Goal: Task Accomplishment & Management: Manage account settings

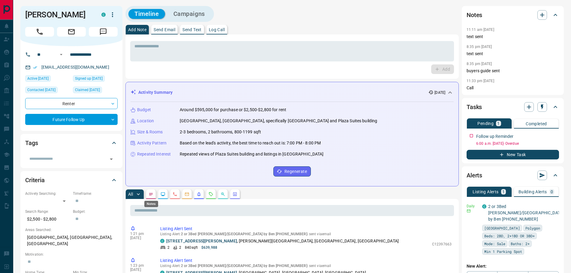
click at [152, 192] on icon "Notes" at bounding box center [150, 194] width 5 height 5
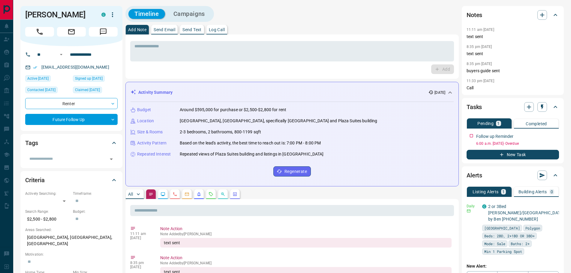
click at [219, 28] on p "Log Call" at bounding box center [217, 30] width 16 height 4
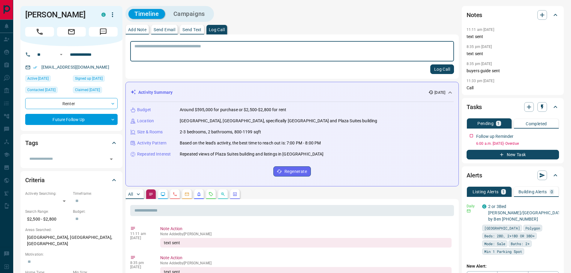
click at [443, 69] on button "Log Call" at bounding box center [442, 69] width 24 height 10
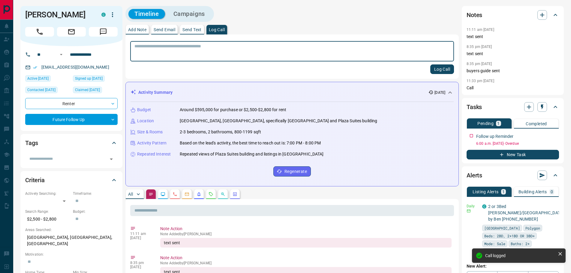
click at [181, 55] on textarea at bounding box center [291, 51] width 315 height 15
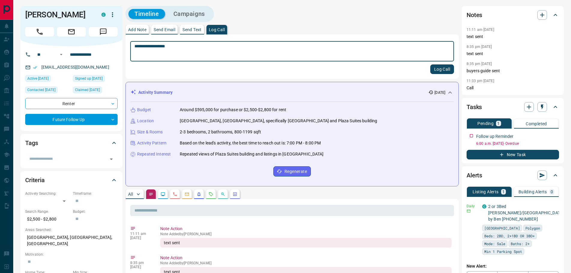
click at [162, 48] on textarea "**********" at bounding box center [291, 51] width 315 height 15
type textarea "**********"
click at [445, 68] on button "Log Call" at bounding box center [442, 69] width 24 height 10
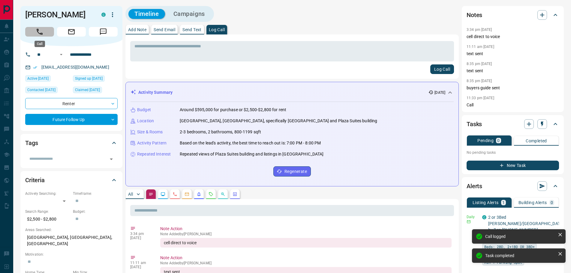
click at [43, 32] on icon "Call" at bounding box center [40, 32] width 8 height 8
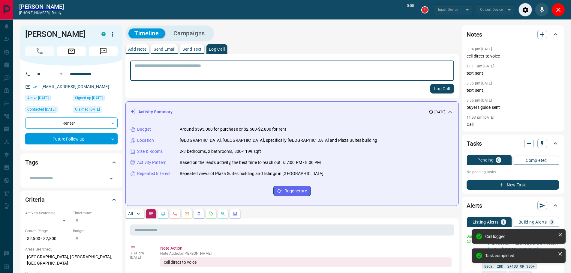
type input "*******"
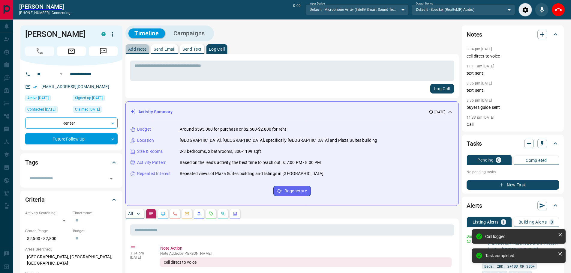
click at [136, 49] on p "Add Note" at bounding box center [137, 49] width 18 height 4
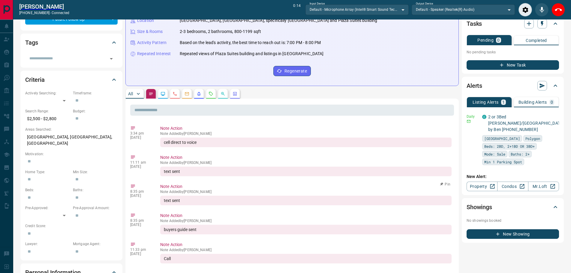
scroll to position [180, 0]
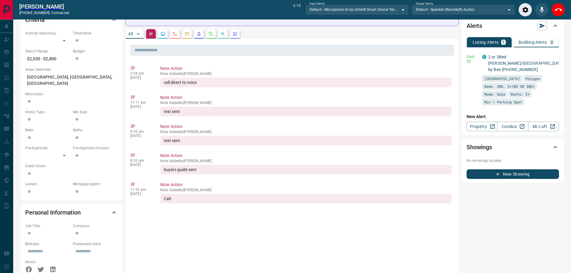
click at [132, 32] on p "All" at bounding box center [130, 34] width 5 height 4
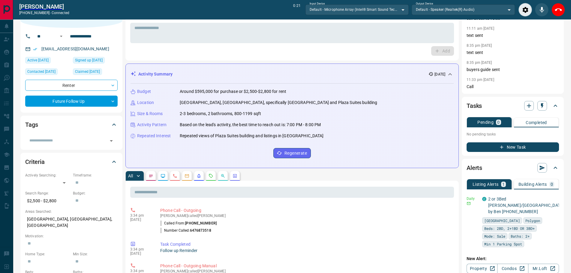
scroll to position [0, 0]
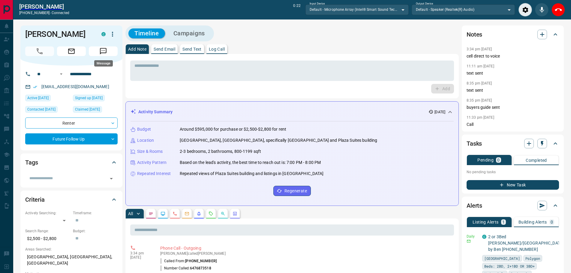
click at [106, 50] on icon "Message" at bounding box center [103, 51] width 8 height 8
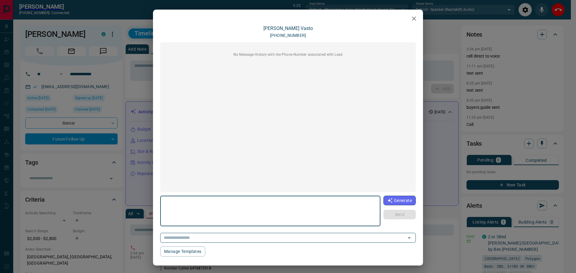
click at [412, 17] on icon "button" at bounding box center [414, 18] width 4 height 4
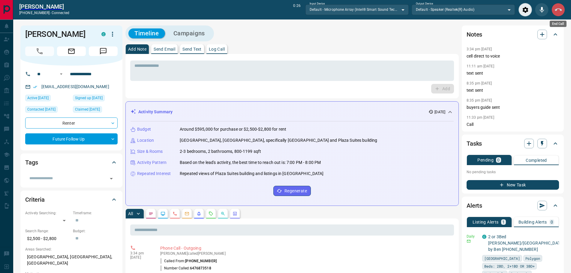
click at [555, 10] on icon "End Call" at bounding box center [558, 9] width 7 height 3
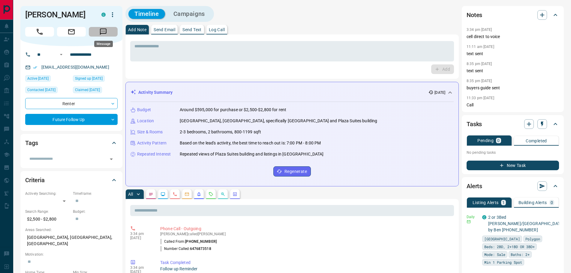
click at [106, 30] on icon "Message" at bounding box center [103, 31] width 7 height 7
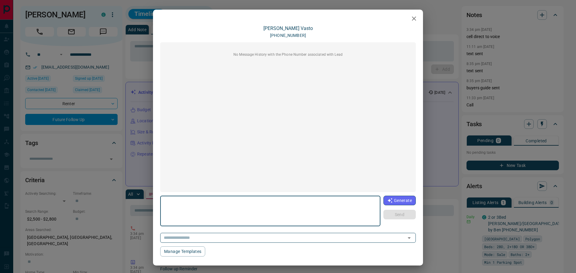
click at [209, 203] on textarea at bounding box center [270, 211] width 212 height 25
type textarea "**********"
click at [391, 214] on button "Send" at bounding box center [399, 215] width 32 height 10
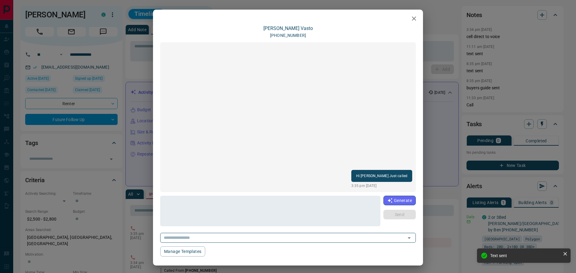
click at [410, 20] on icon "button" at bounding box center [413, 18] width 7 height 7
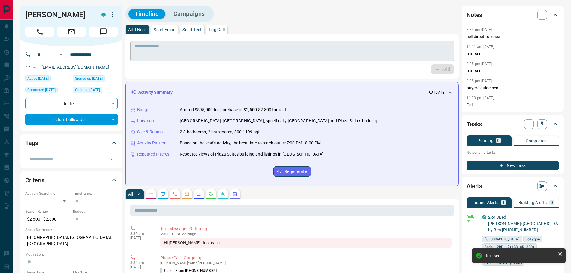
click at [154, 55] on textarea at bounding box center [291, 51] width 315 height 15
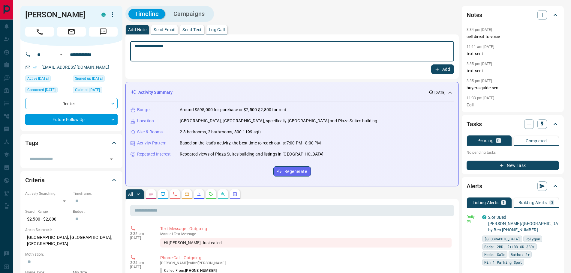
type textarea "**********"
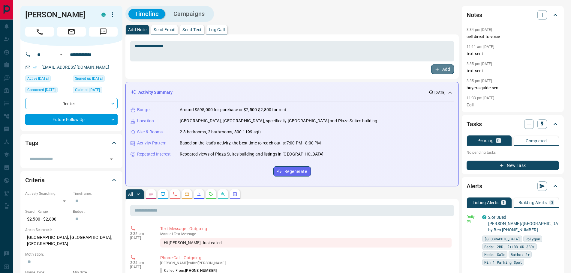
click at [439, 69] on icon "button" at bounding box center [436, 69] width 5 height 5
click at [144, 54] on textarea at bounding box center [291, 51] width 315 height 15
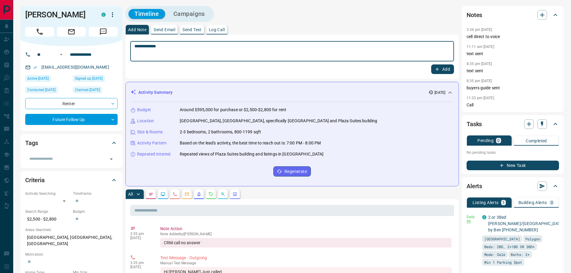
type textarea "**********"
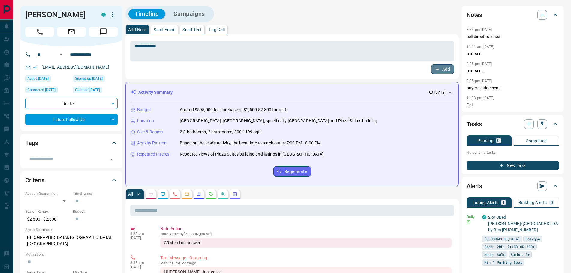
click at [443, 68] on button "Add" at bounding box center [442, 69] width 23 height 10
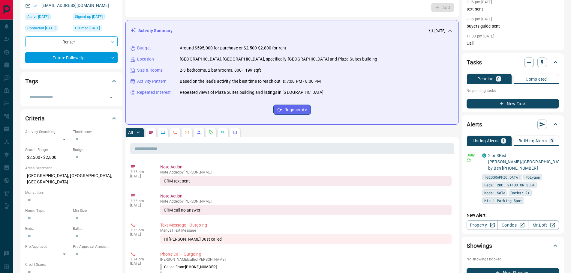
scroll to position [90, 0]
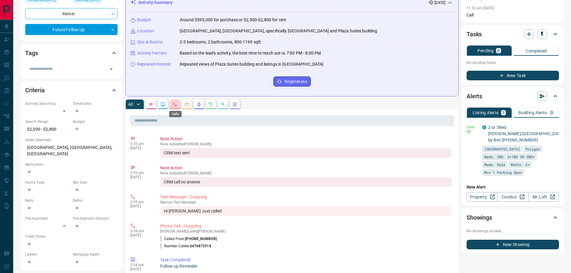
click at [172, 105] on icon "Calls" at bounding box center [174, 104] width 5 height 5
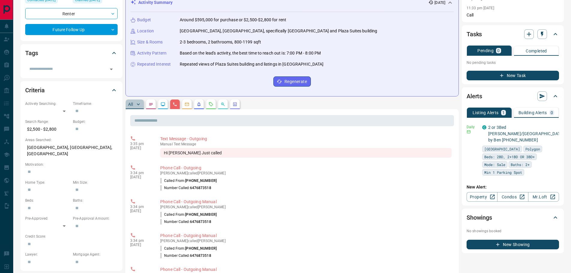
click at [132, 103] on p "All" at bounding box center [130, 104] width 5 height 4
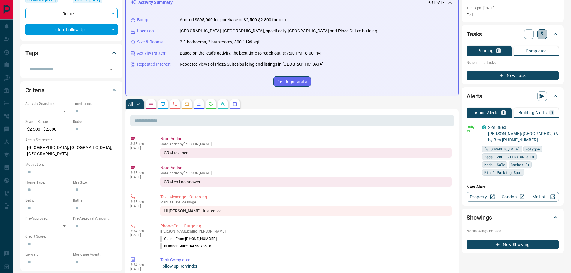
click at [542, 37] on icon "button" at bounding box center [542, 34] width 6 height 6
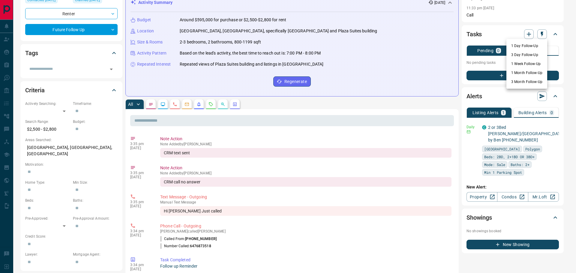
click at [516, 82] on li "3 Month Follow-Up" at bounding box center [526, 81] width 41 height 9
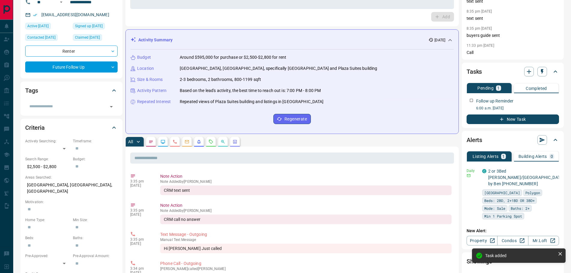
scroll to position [0, 0]
